Goal: Find specific fact: Find specific fact

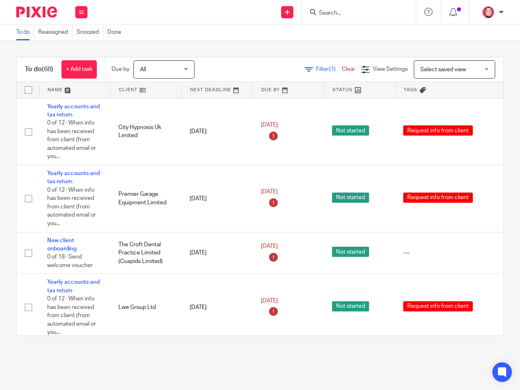
click at [152, 26] on div "To do Reassigned Snoozed Done" at bounding box center [260, 32] width 520 height 16
click at [341, 15] on input "Search" at bounding box center [354, 13] width 73 height 7
type input "o"
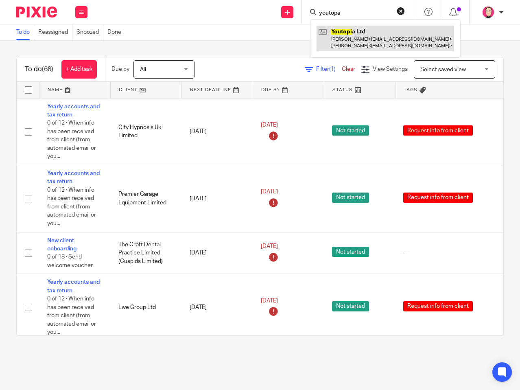
type input "youtopa"
click at [378, 34] on link at bounding box center [384, 38] width 137 height 25
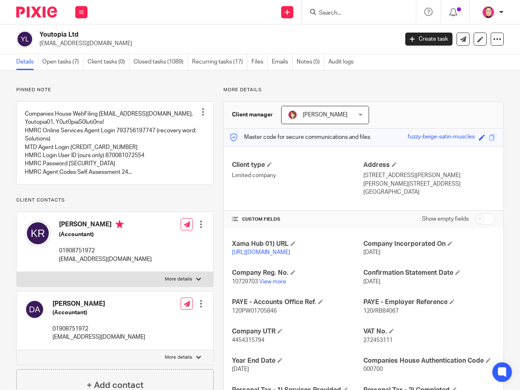
drag, startPoint x: 335, startPoint y: 17, endPoint x: 331, endPoint y: 21, distance: 4.9
click at [335, 17] on div at bounding box center [359, 12] width 114 height 24
click at [349, 9] on form at bounding box center [361, 12] width 87 height 10
click at [351, 13] on input "Search" at bounding box center [354, 13] width 73 height 7
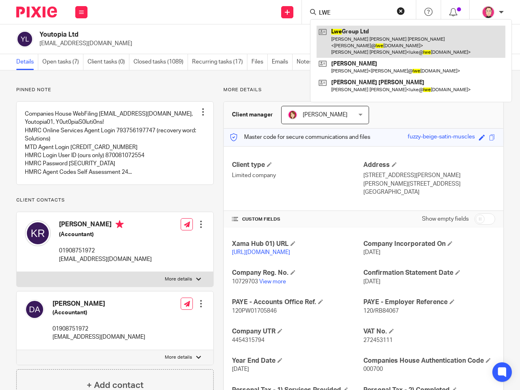
type input "LWE"
click at [414, 34] on link at bounding box center [410, 42] width 189 height 32
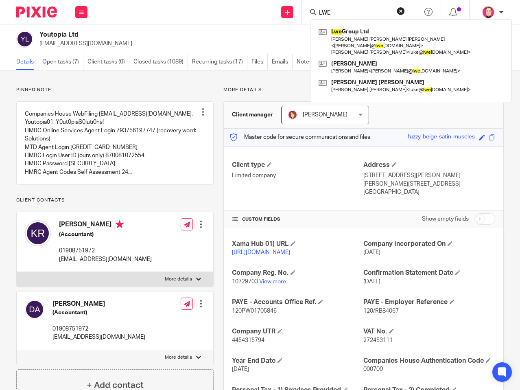
click at [194, 25] on div "Youtopia Ltd [EMAIL_ADDRESS][DOMAIN_NAME] Create task Update from Companies Hou…" at bounding box center [260, 39] width 520 height 30
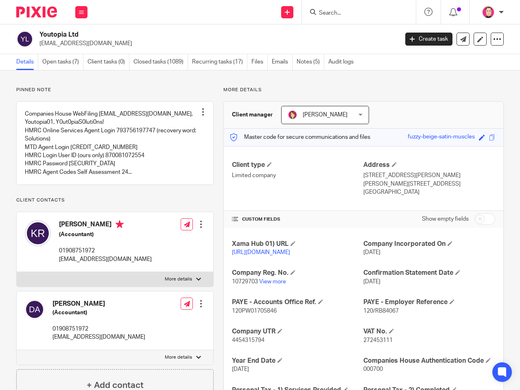
click at [512, 186] on div "Pinned note Companies House WebFiling [EMAIL_ADDRESS][DOMAIN_NAME], Youtopia01,…" at bounding box center [260, 299] width 520 height 458
click at [310, 192] on div "Client type Limited company" at bounding box center [298, 179] width 132 height 36
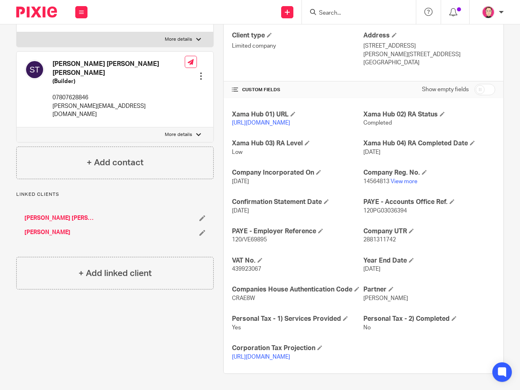
scroll to position [155, 0]
click at [253, 266] on span "439923067" at bounding box center [246, 269] width 29 height 6
copy span "439923067"
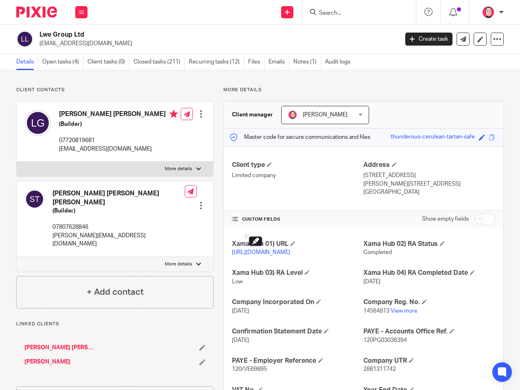
drag, startPoint x: 303, startPoint y: 61, endPoint x: 505, endPoint y: 33, distance: 203.2
click at [303, 61] on link "Notes (1)" at bounding box center [307, 62] width 28 height 16
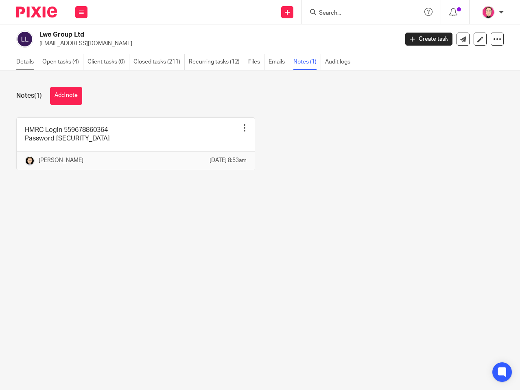
click at [24, 62] on link "Details" at bounding box center [27, 62] width 22 height 16
